Goal: Information Seeking & Learning: Learn about a topic

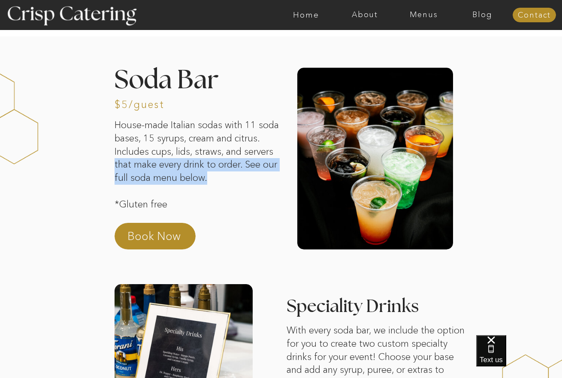
drag, startPoint x: 247, startPoint y: 179, endPoint x: 147, endPoint y: 167, distance: 100.6
click at [147, 167] on p "House-made Italian sodas with 11 soda bases, 15 syrups, cream and citrus. Inclu…" at bounding box center [197, 164] width 165 height 91
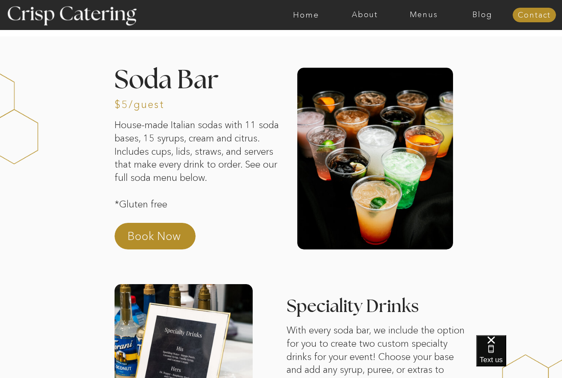
click at [184, 144] on p "House-made Italian sodas with 11 soda bases, 15 syrups, cream and citrus. Inclu…" at bounding box center [197, 164] width 165 height 91
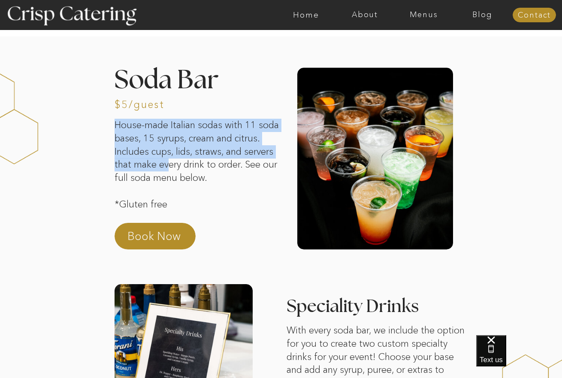
drag, startPoint x: 280, startPoint y: 168, endPoint x: 199, endPoint y: 163, distance: 80.4
click at [205, 147] on p "House-made Italian sodas with 11 soda bases, 15 syrups, cream and citrus. Inclu…" at bounding box center [197, 164] width 165 height 91
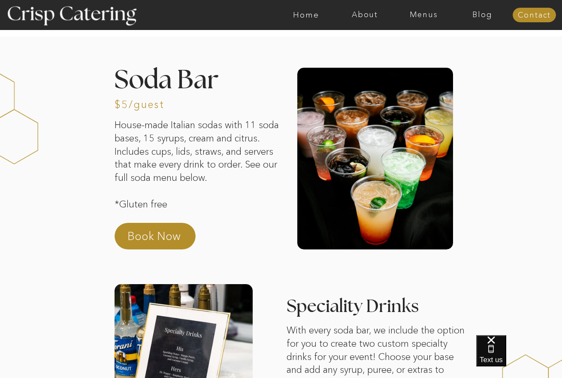
click at [275, 166] on p "House-made Italian sodas with 11 soda bases, 15 syrups, cream and citrus. Inclu…" at bounding box center [197, 164] width 165 height 91
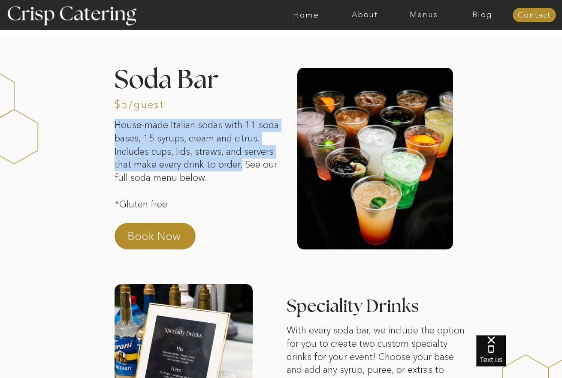
drag, startPoint x: 277, startPoint y: 166, endPoint x: 90, endPoint y: 144, distance: 188.3
copy p "House-made Italian sodas with 11 soda bases, 15 syrups, cream and citrus. Inclu…"
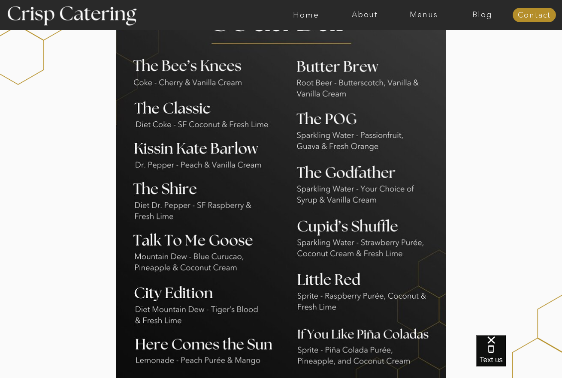
scroll to position [587, 0]
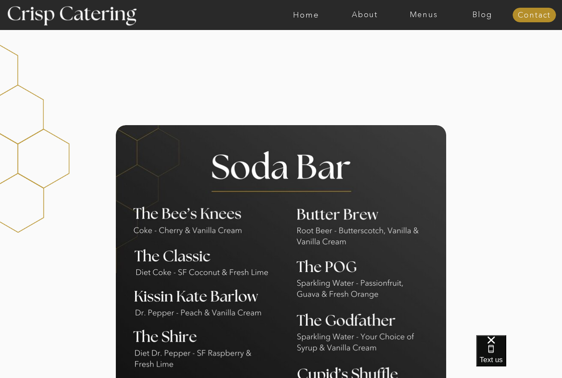
drag, startPoint x: 143, startPoint y: 214, endPoint x: 311, endPoint y: 224, distance: 167.6
click at [309, 225] on div at bounding box center [281, 353] width 330 height 456
click at [320, 221] on div at bounding box center [281, 353] width 330 height 456
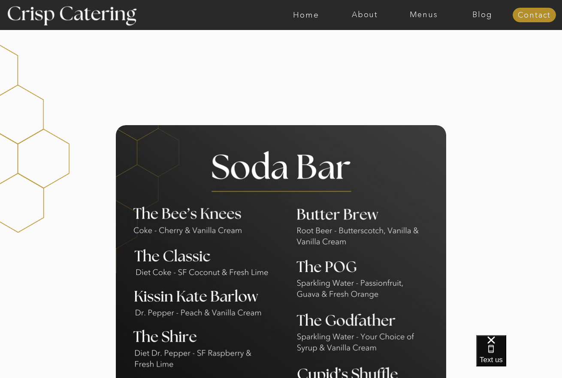
click at [260, 211] on div at bounding box center [281, 353] width 330 height 456
drag, startPoint x: 135, startPoint y: 208, endPoint x: 396, endPoint y: 265, distance: 267.4
click at [396, 265] on div at bounding box center [281, 353] width 330 height 456
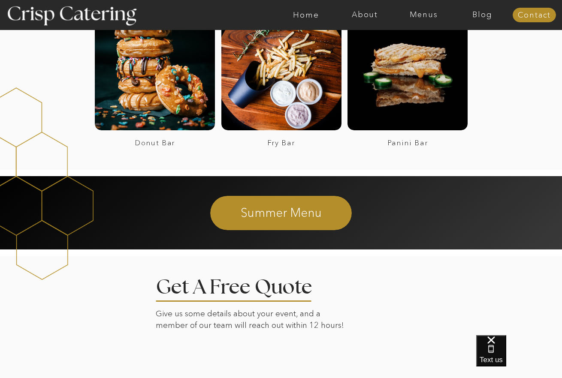
scroll to position [1260, 0]
